Goal: Task Accomplishment & Management: Manage account settings

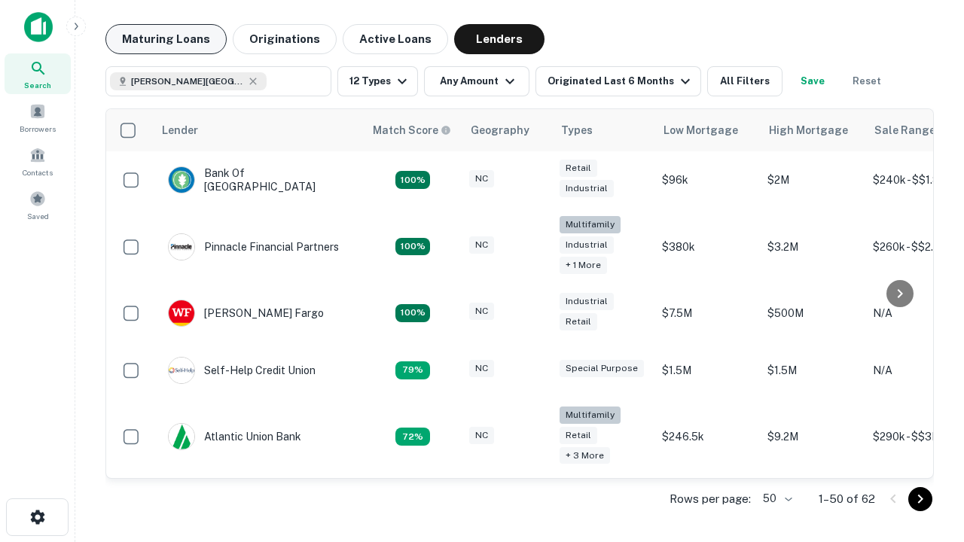
click at [166, 39] on button "Maturing Loans" at bounding box center [165, 39] width 121 height 30
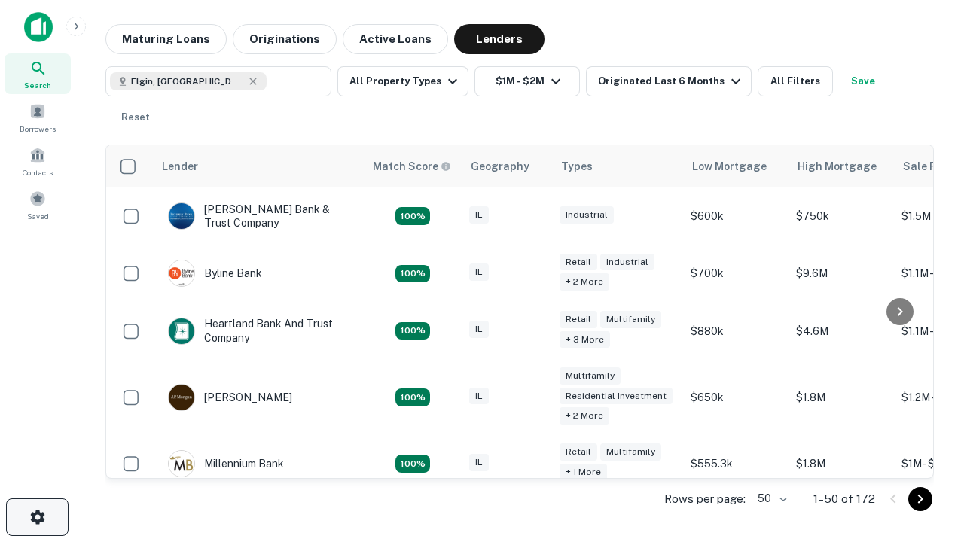
click at [37, 518] on icon "button" at bounding box center [38, 518] width 18 height 18
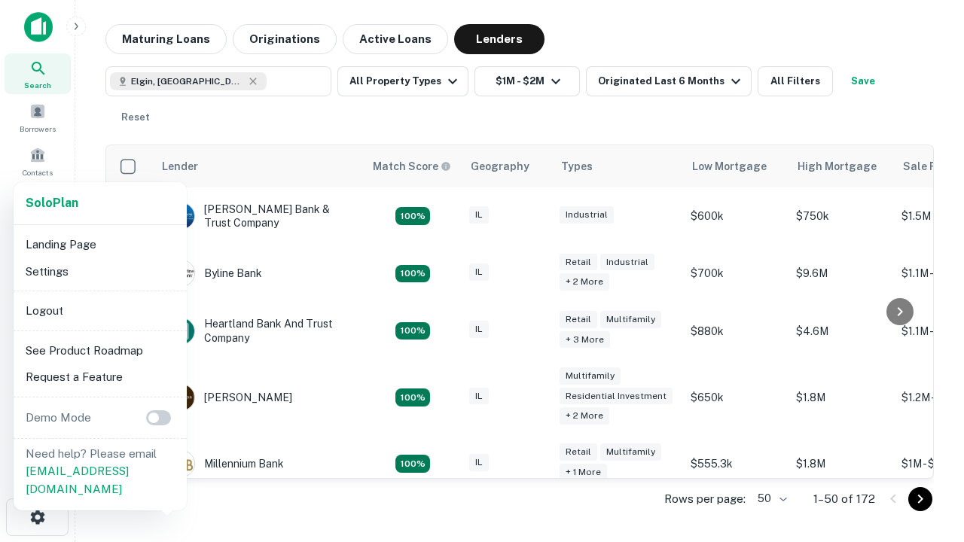
click at [99, 310] on li "Logout" at bounding box center [100, 311] width 161 height 27
